Goal: Check status: Check status

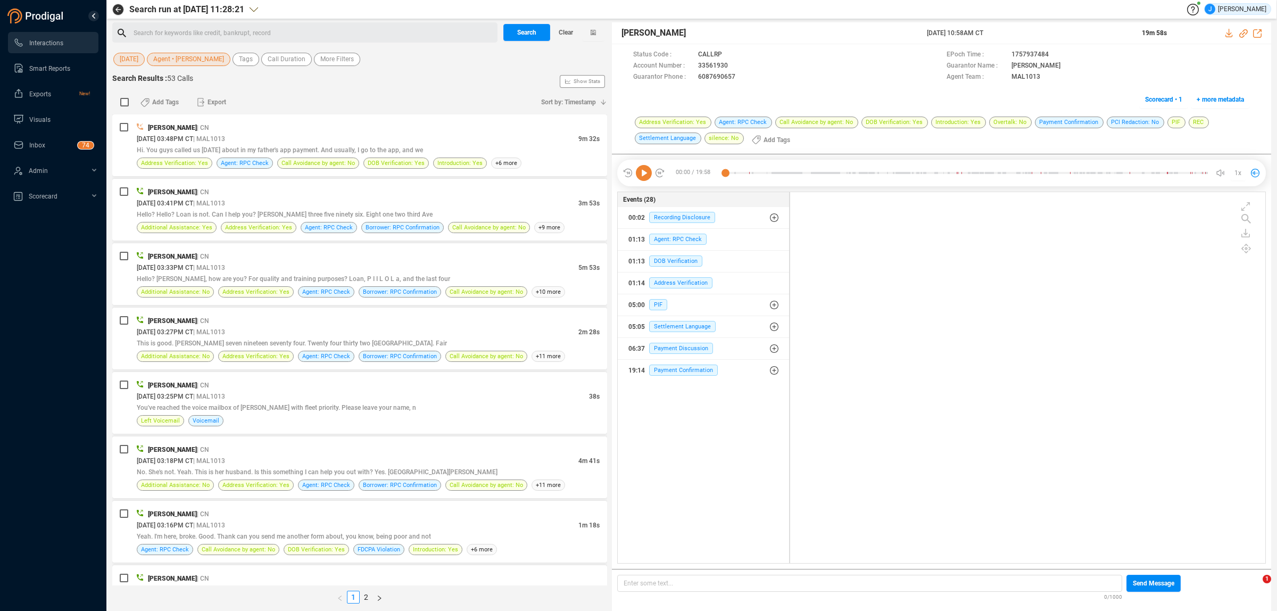
scroll to position [368, 469]
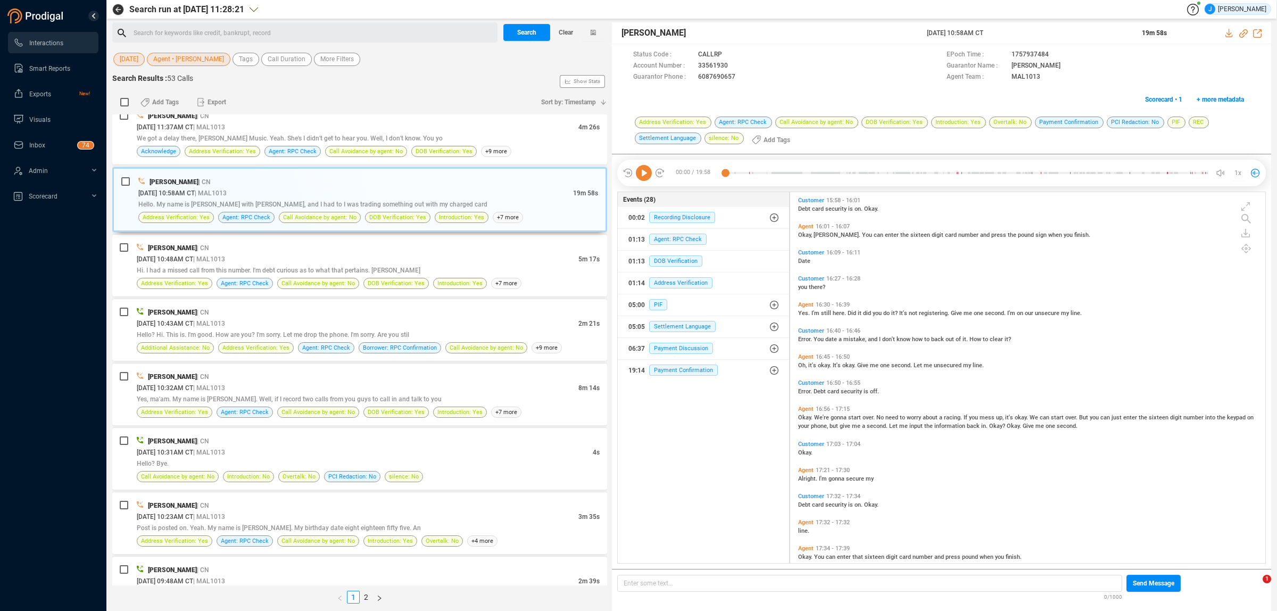
click at [134, 57] on span "[DATE]" at bounding box center [129, 59] width 19 height 13
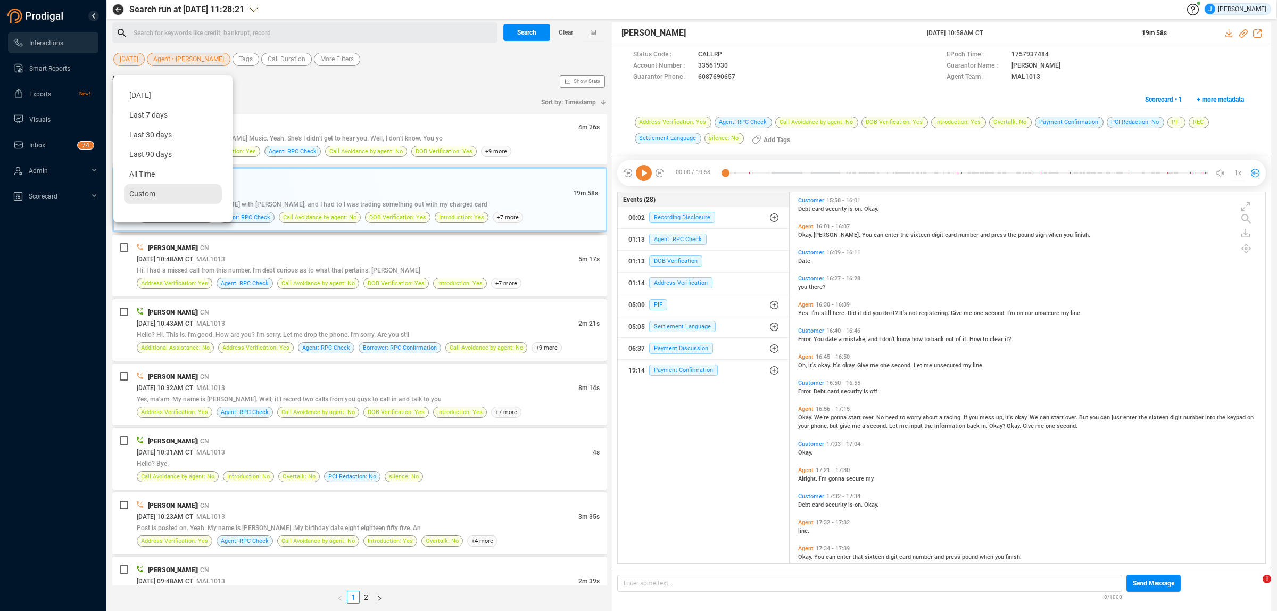
click at [159, 185] on div "Custom" at bounding box center [173, 194] width 98 height 20
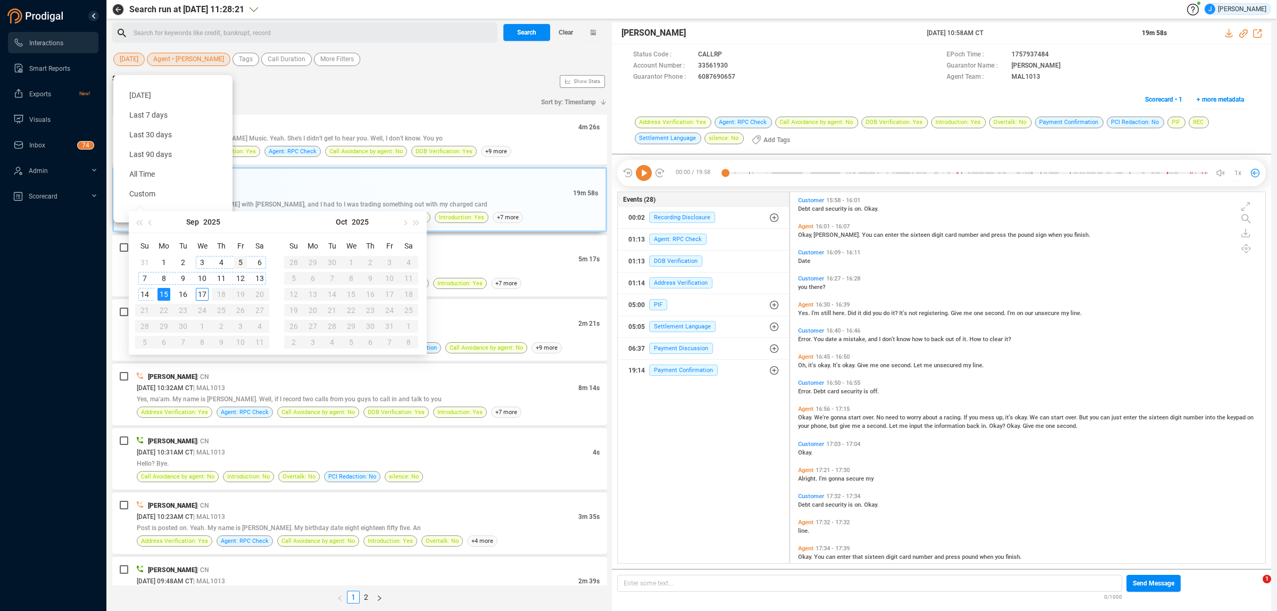
type input "[DATE]"
click at [237, 265] on div "5" at bounding box center [240, 262] width 13 height 13
click at [239, 260] on div "5" at bounding box center [240, 262] width 13 height 13
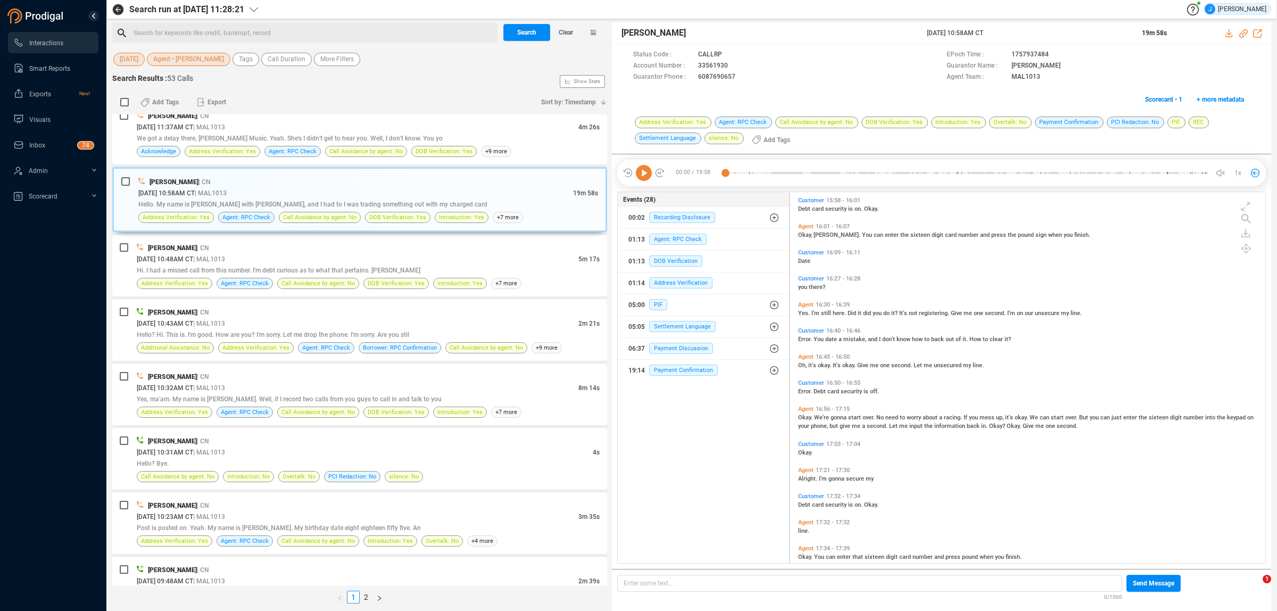
click at [197, 65] on span "Agent • [PERSON_NAME]" at bounding box center [188, 59] width 71 height 13
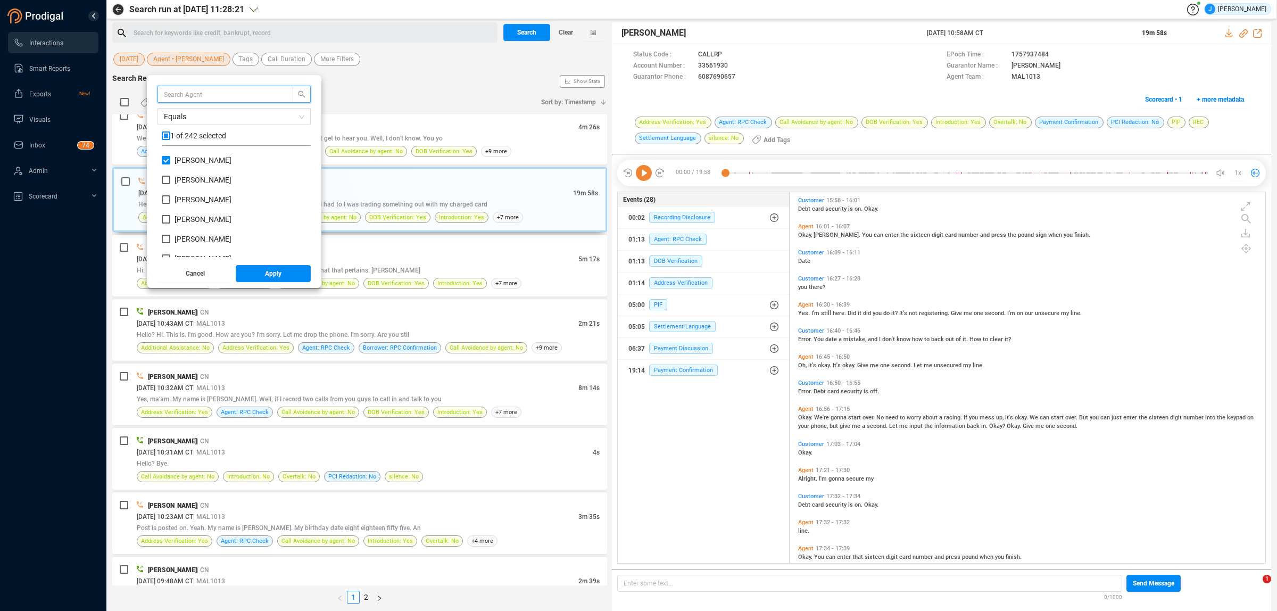
scroll to position [99, 144]
click at [170, 164] on input "[PERSON_NAME]" at bounding box center [166, 160] width 9 height 9
checkbox input "false"
click at [170, 180] on input "[PERSON_NAME]" at bounding box center [166, 180] width 9 height 9
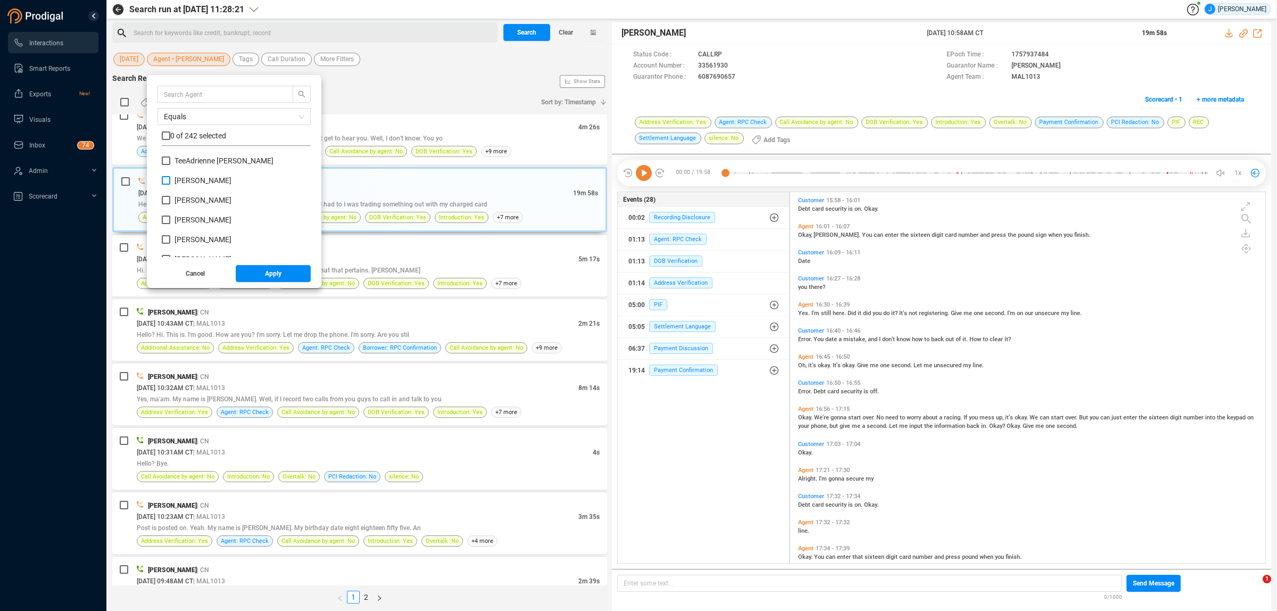
checkbox input "true"
click at [278, 277] on span "Apply" at bounding box center [273, 273] width 16 height 17
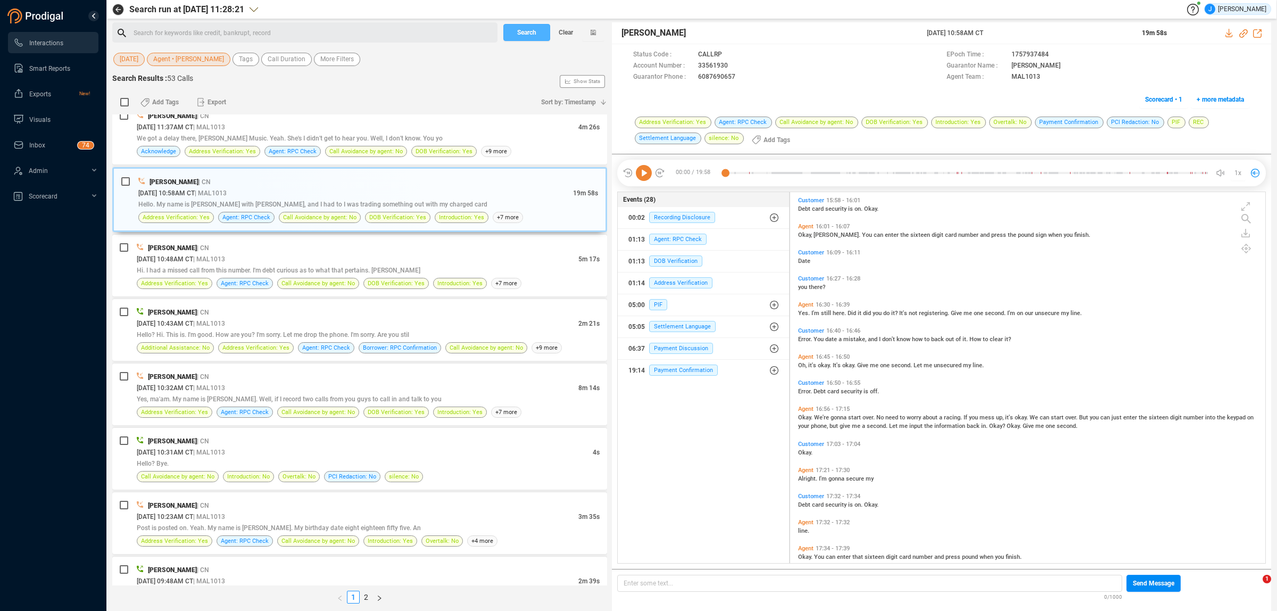
click at [531, 32] on span "Search" at bounding box center [526, 32] width 19 height 17
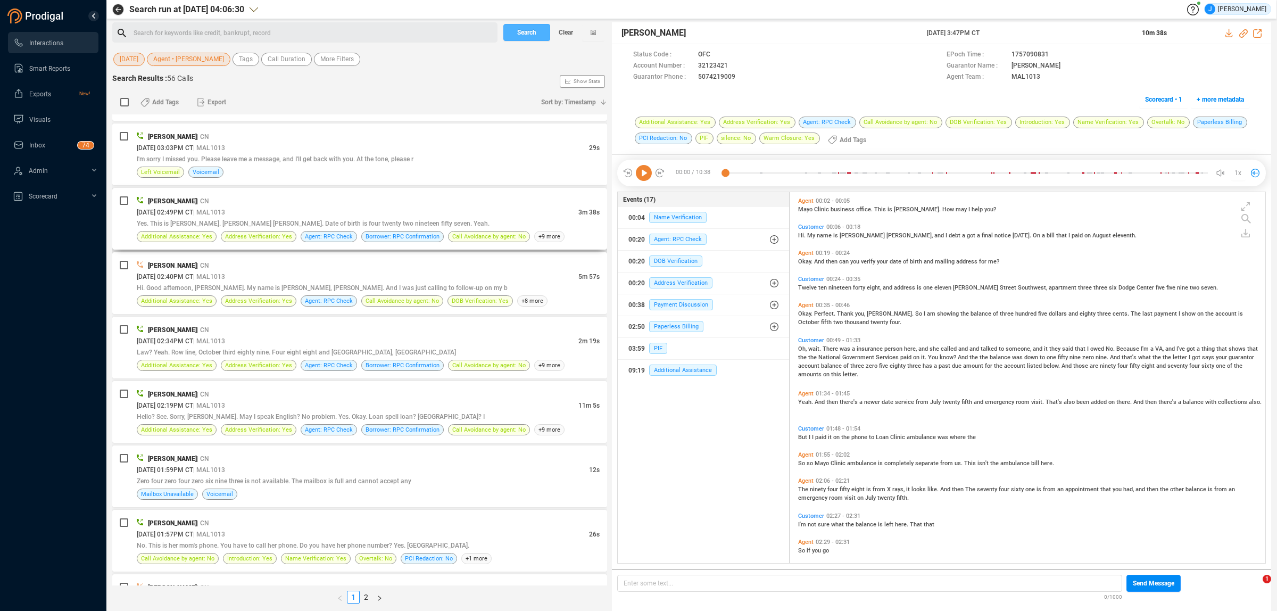
scroll to position [532, 0]
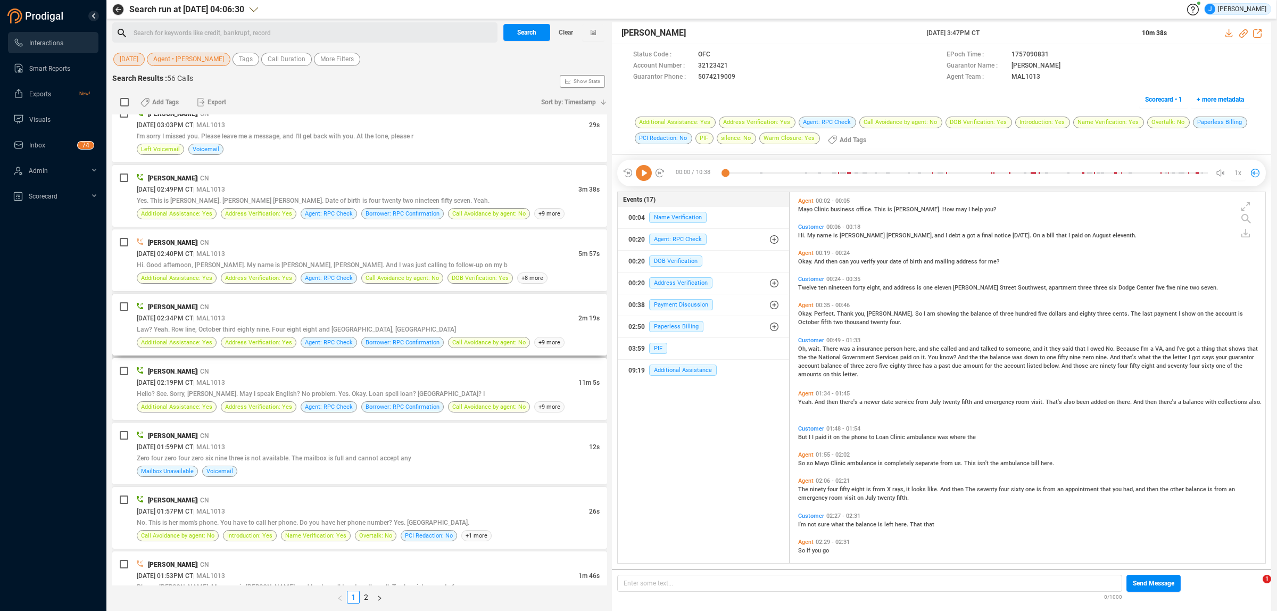
click at [378, 323] on div "[DATE] 02:34PM CT | MAL1013" at bounding box center [358, 317] width 442 height 11
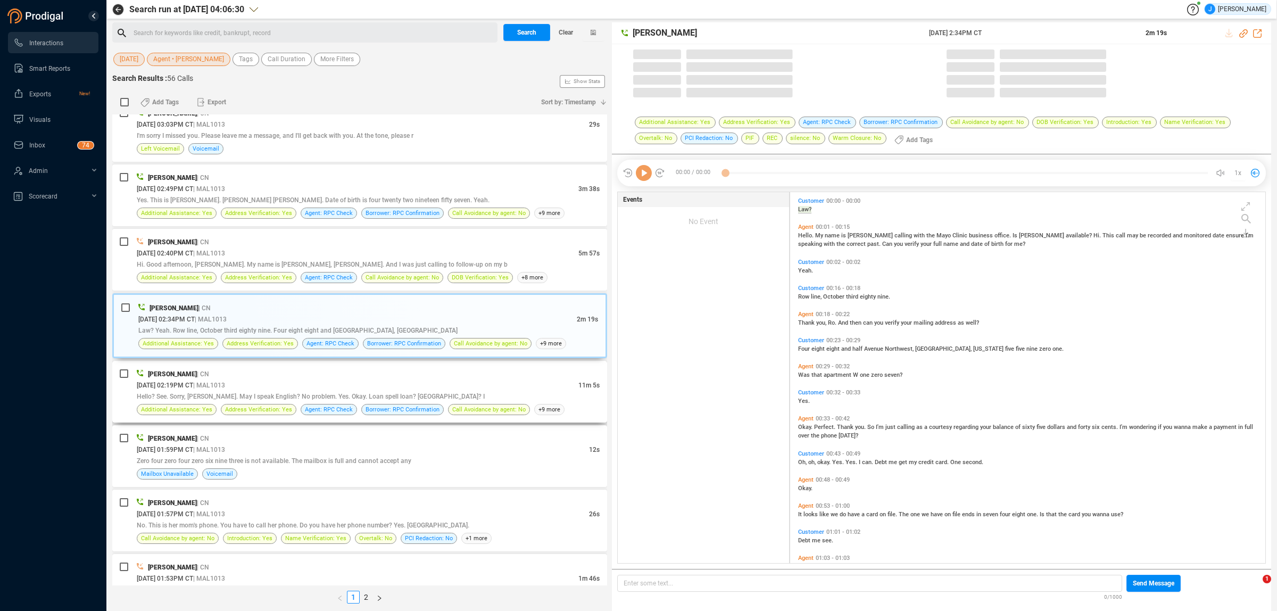
scroll to position [368, 469]
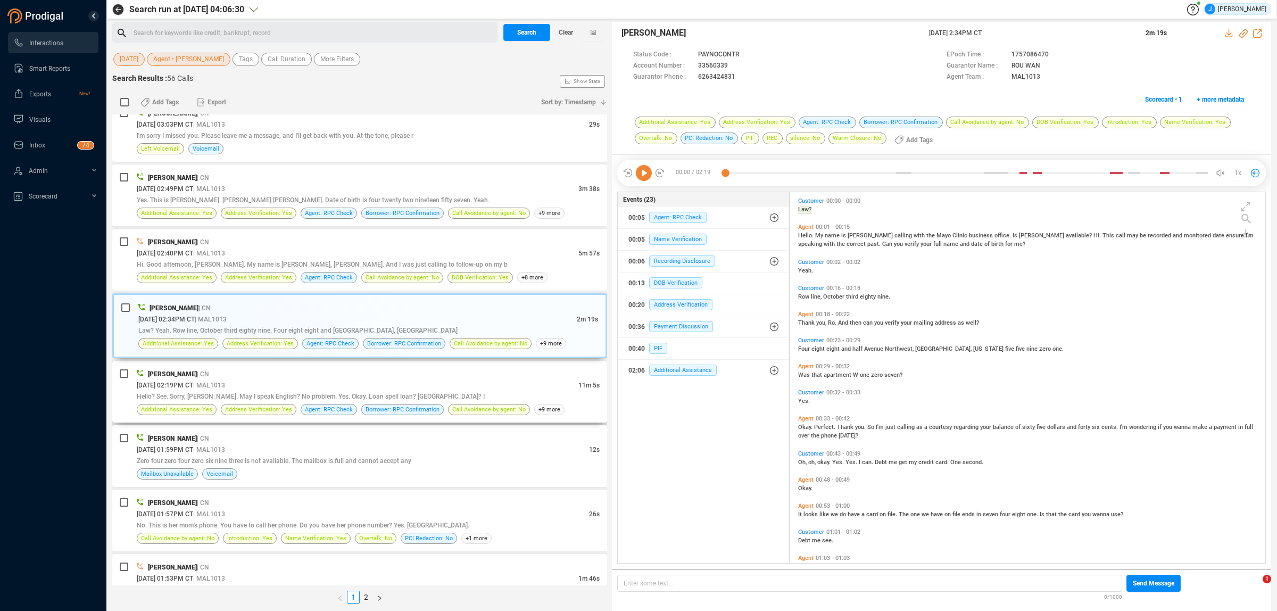
click at [384, 377] on div "[PERSON_NAME] | CN" at bounding box center [368, 373] width 463 height 11
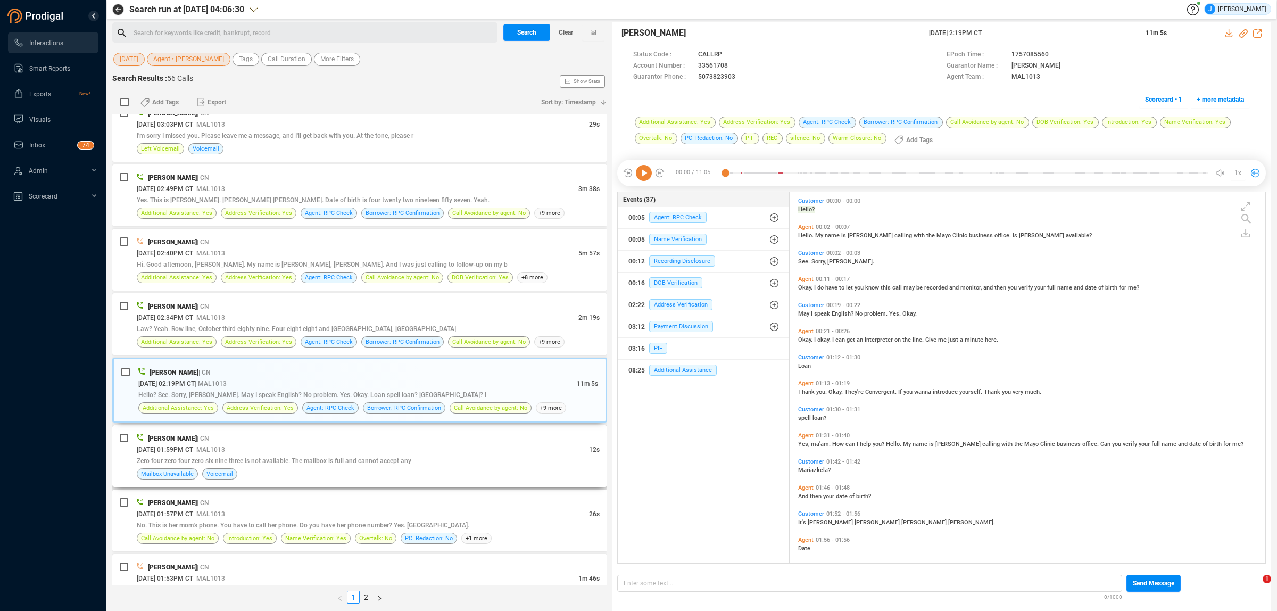
click at [371, 437] on div "[PERSON_NAME] | CN" at bounding box center [368, 438] width 463 height 11
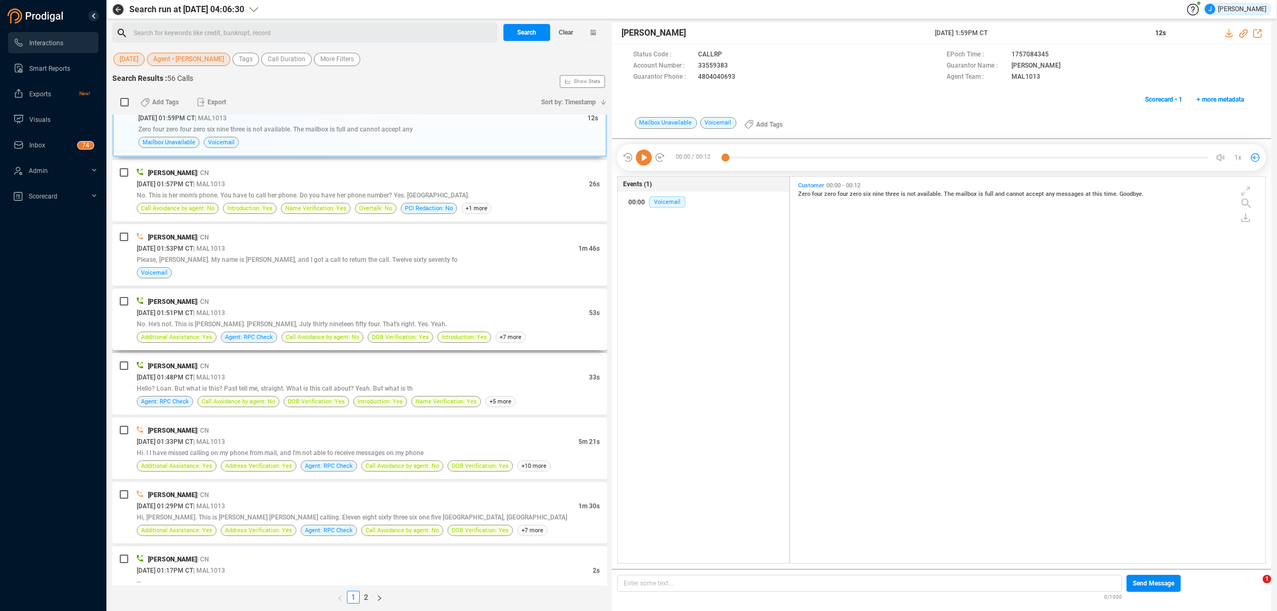
scroll to position [862, 0]
click at [366, 310] on div "[DATE] 01:51PM CT | MAL1013" at bounding box center [363, 309] width 452 height 11
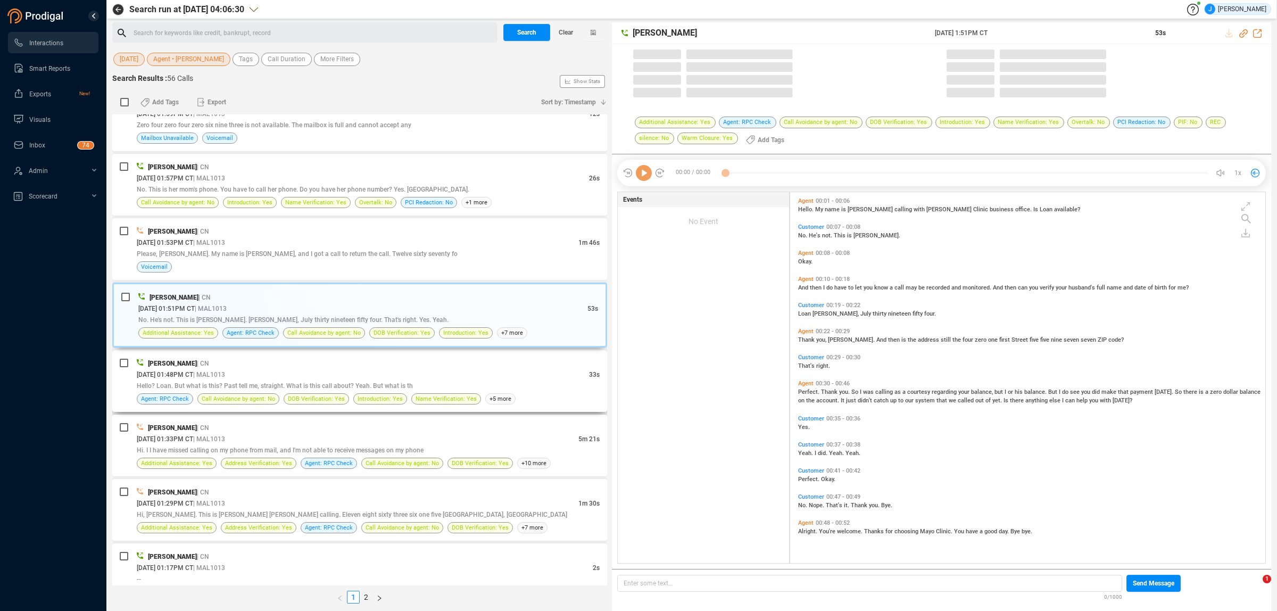
scroll to position [368, 469]
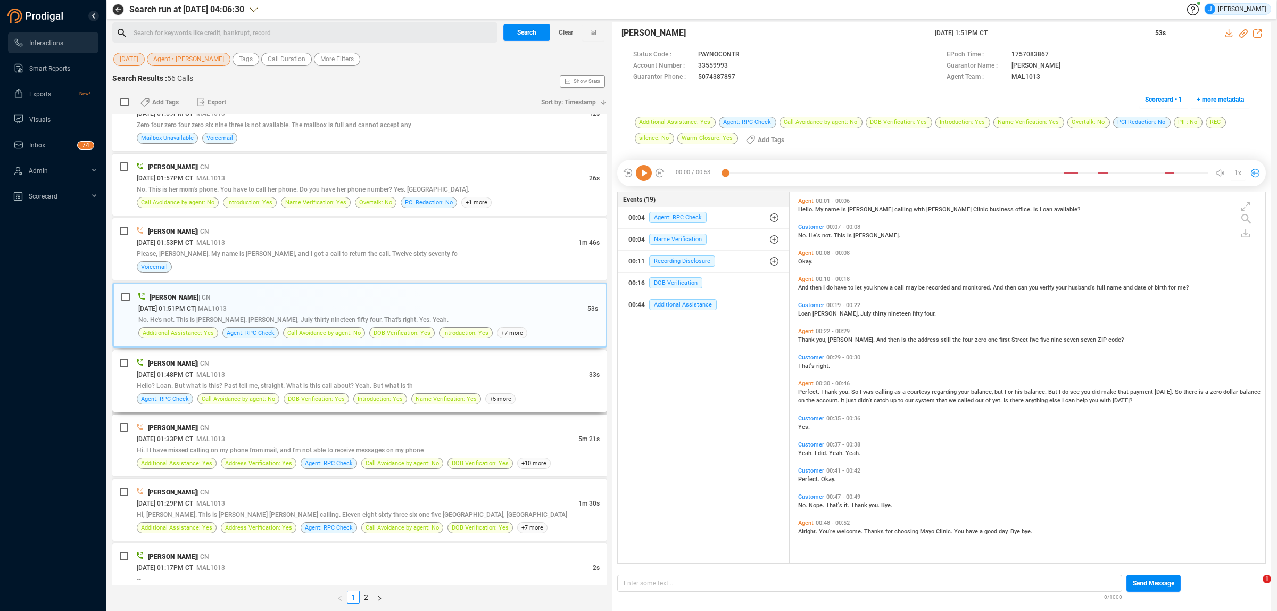
click at [378, 369] on div "[PERSON_NAME] | CN" at bounding box center [368, 363] width 463 height 11
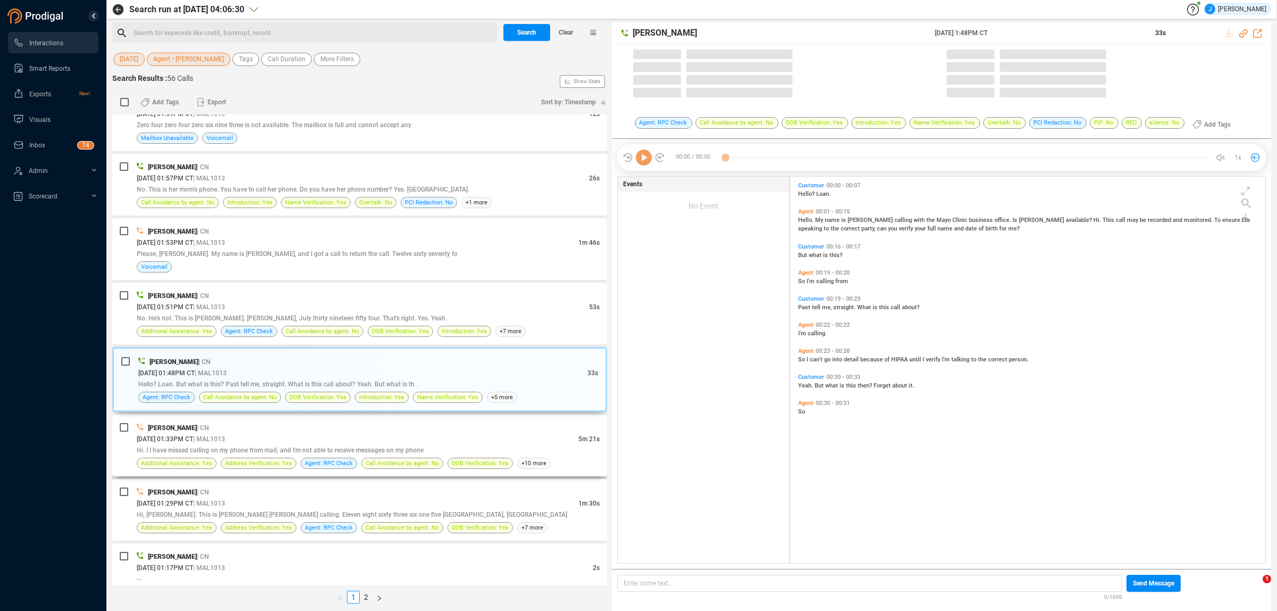
scroll to position [384, 469]
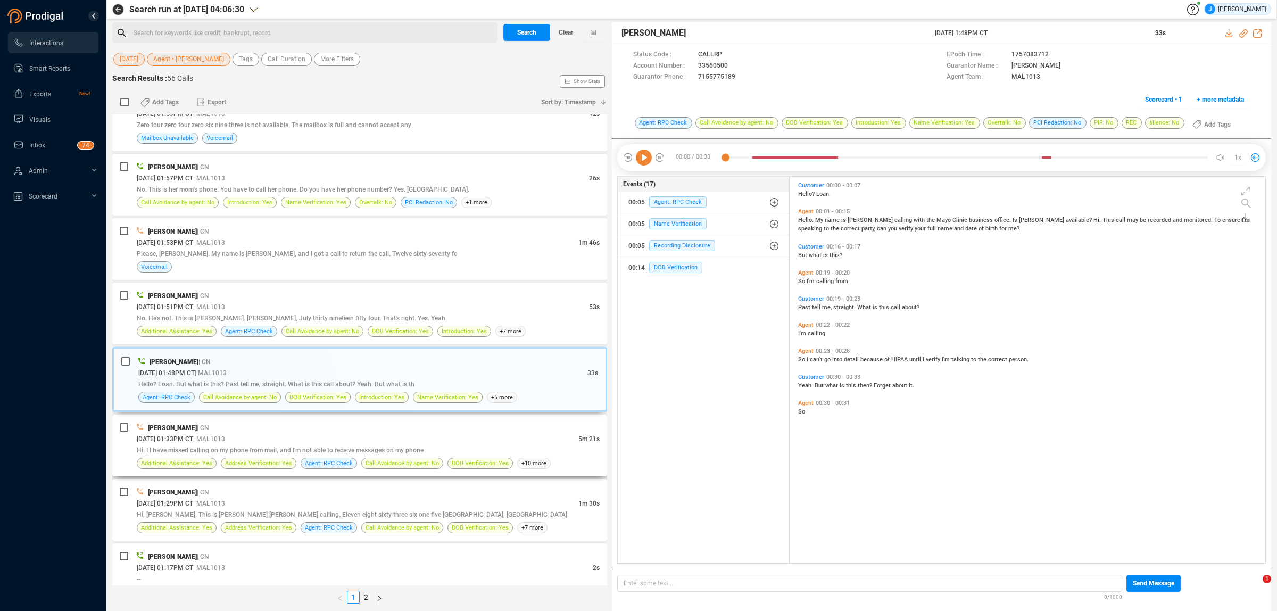
click at [382, 433] on div "[PERSON_NAME] | CN" at bounding box center [368, 427] width 463 height 11
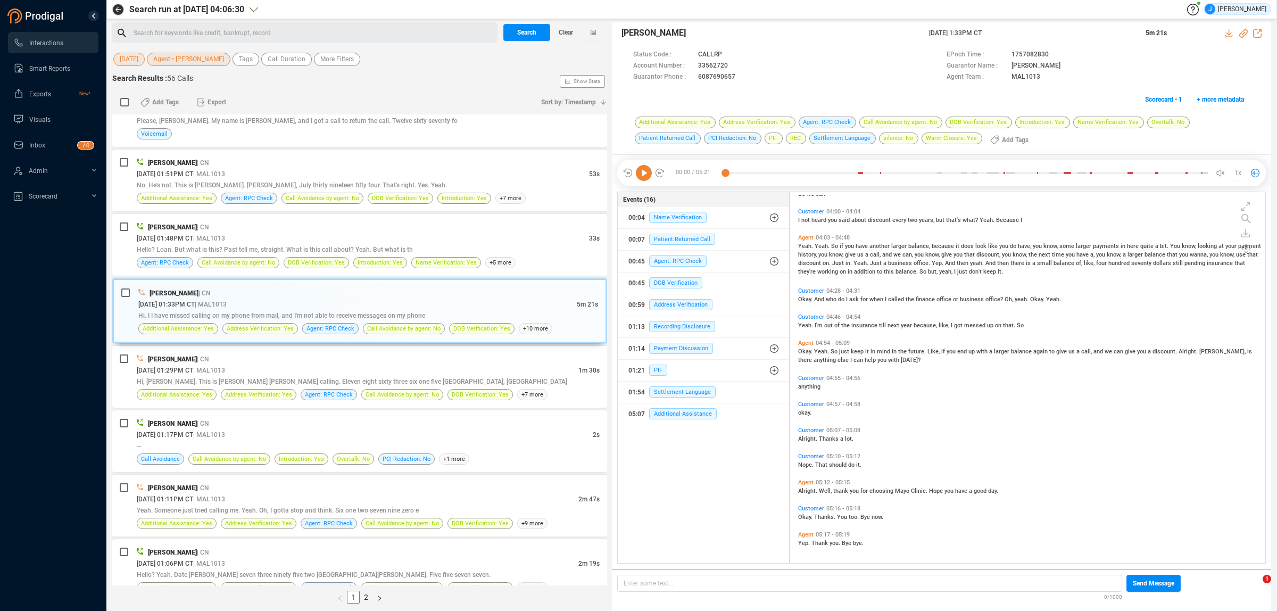
scroll to position [817, 0]
